Goal: Task Accomplishment & Management: Manage account settings

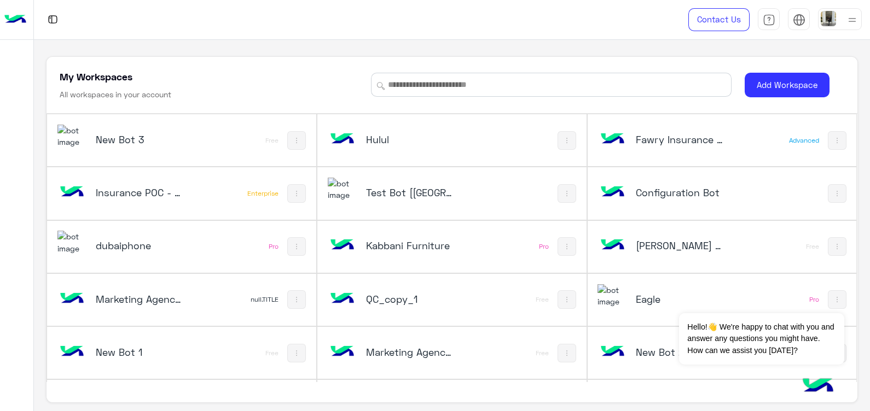
click at [383, 186] on h5 "Test Bot [[GEOGRAPHIC_DATA]]" at bounding box center [411, 192] width 90 height 13
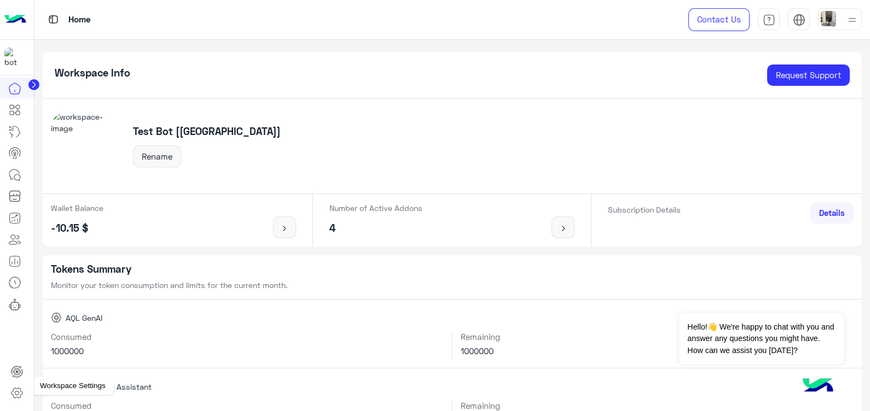
click at [20, 389] on icon at bounding box center [16, 393] width 11 height 10
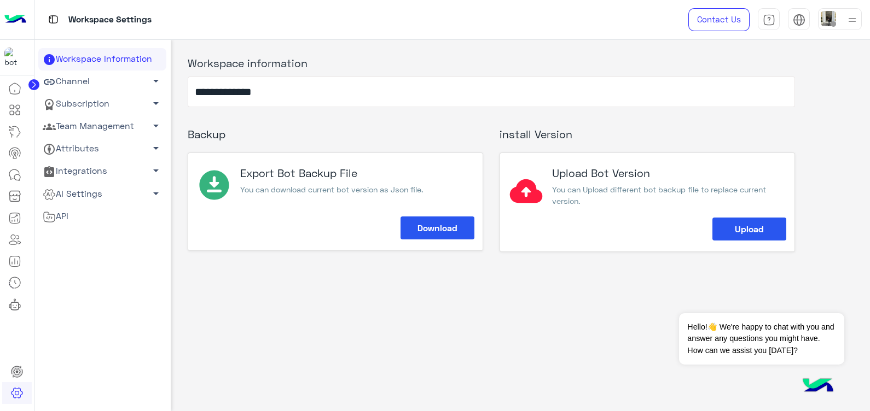
click at [149, 77] on span "arrow_drop_down" at bounding box center [155, 80] width 13 height 13
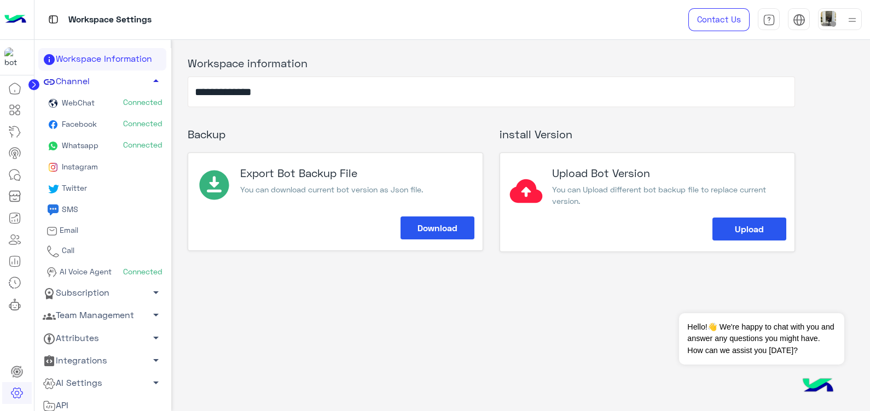
click at [149, 77] on span "arrow_drop_up" at bounding box center [155, 80] width 13 height 13
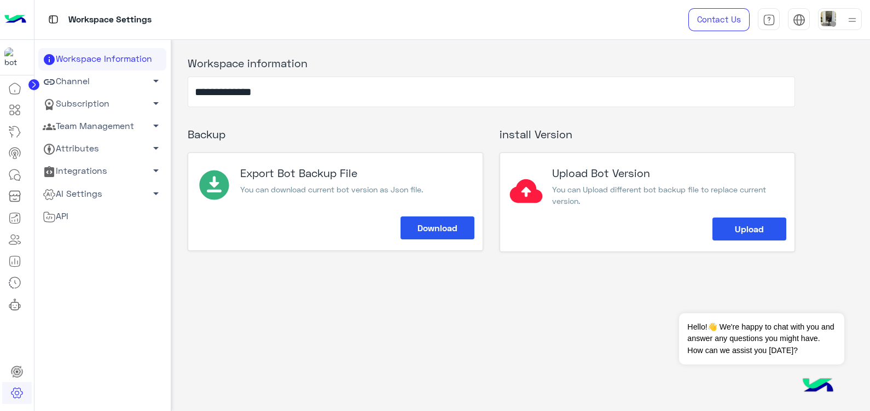
click at [149, 125] on span "arrow_drop_down" at bounding box center [155, 125] width 13 height 13
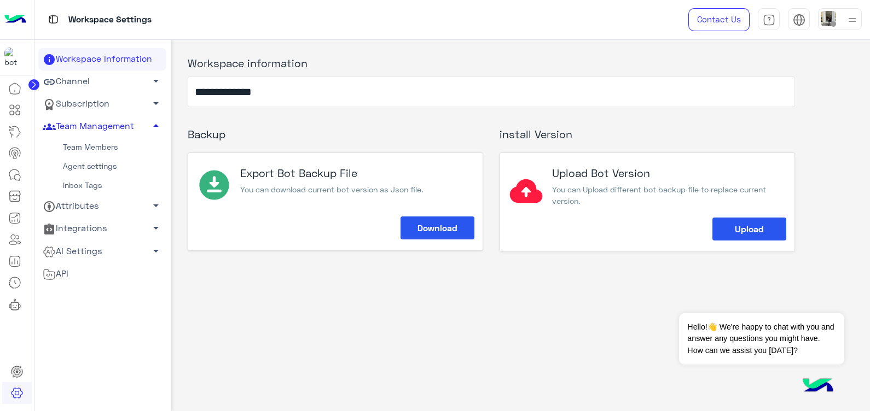
click at [93, 142] on link "Team Members" at bounding box center [102, 147] width 128 height 19
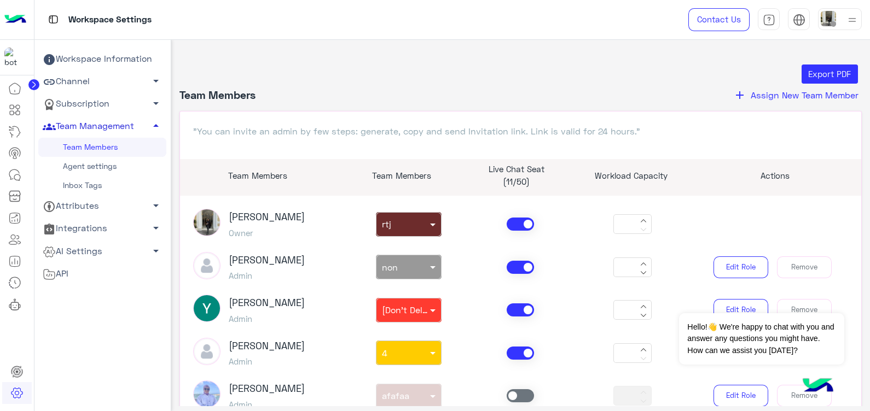
click at [763, 90] on span "Assign New Team Member" at bounding box center [805, 95] width 108 height 10
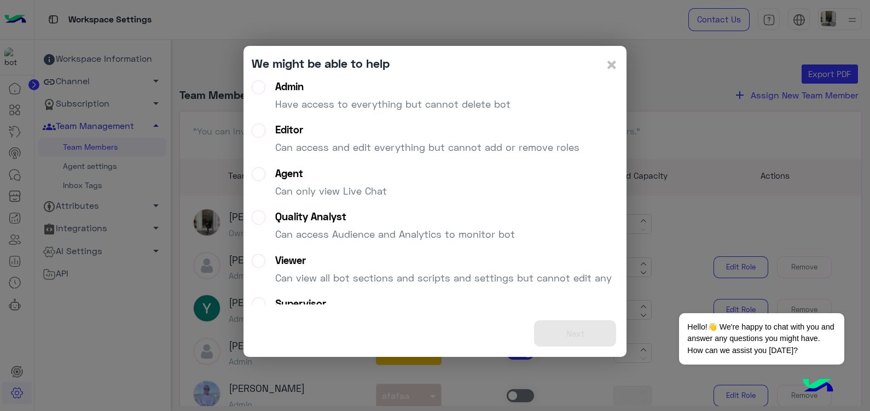
click at [476, 98] on p "Have access to everything but cannot delete bot" at bounding box center [392, 104] width 235 height 15
click at [574, 328] on button "Next" at bounding box center [575, 334] width 82 height 27
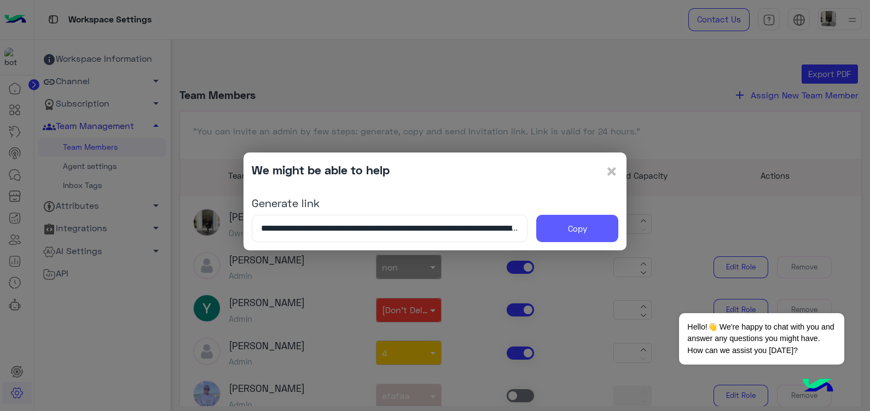
click at [601, 228] on button "Copy" at bounding box center [577, 228] width 82 height 27
